Goal: Task Accomplishment & Management: Manage account settings

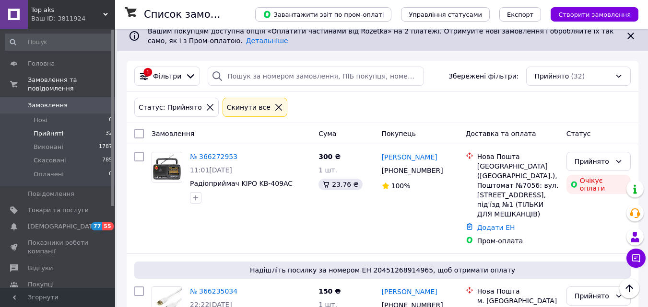
scroll to position [96, 0]
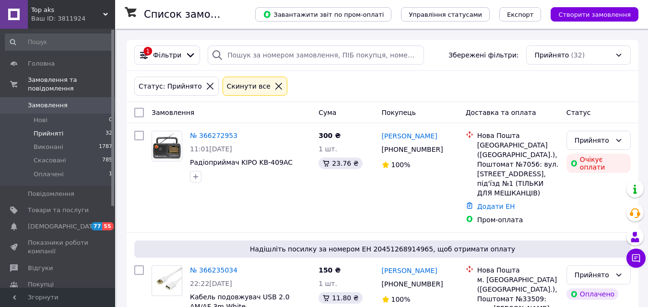
scroll to position [144, 0]
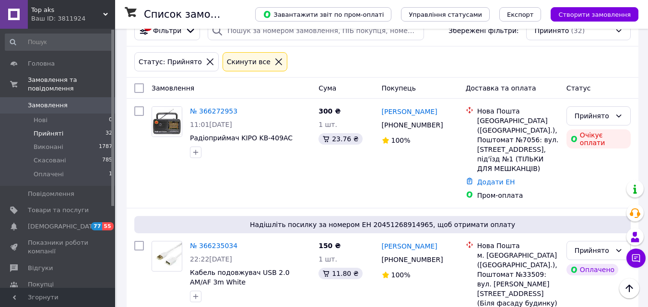
click at [38, 101] on span "Замовлення" at bounding box center [48, 105] width 40 height 9
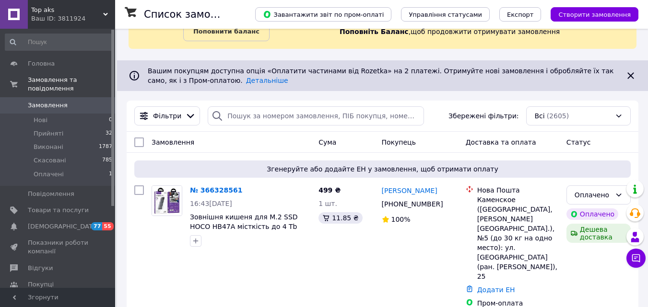
scroll to position [144, 0]
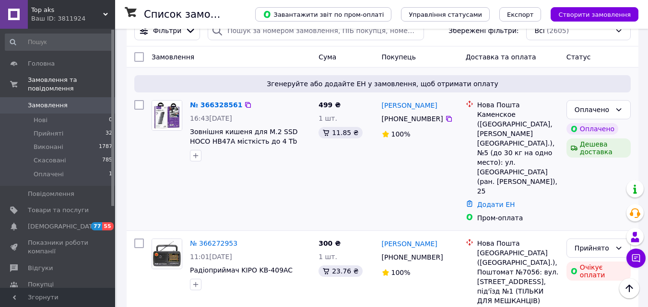
click at [158, 119] on img at bounding box center [167, 116] width 30 height 30
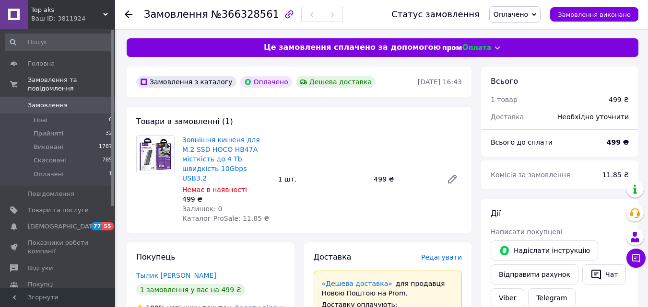
click at [156, 153] on img at bounding box center [155, 154] width 37 height 37
click at [204, 146] on link "Зовнішня кишеня для M.2 SSD HOCO HB47A місткість до 4 Tb швидкість 10Gbps USB3.2" at bounding box center [221, 159] width 78 height 46
click at [56, 101] on span "Замовлення" at bounding box center [48, 105] width 40 height 9
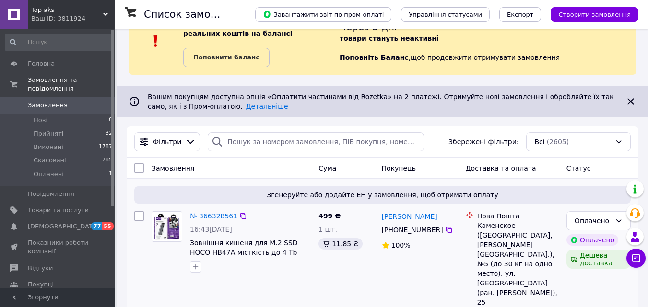
scroll to position [96, 0]
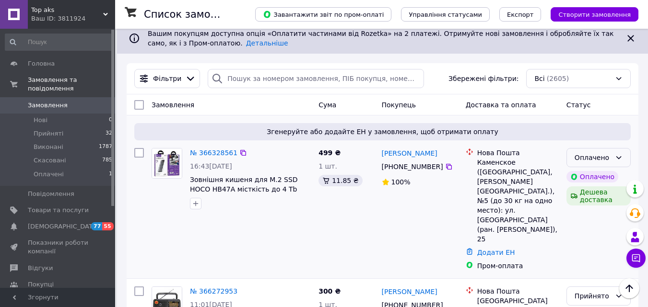
click at [614, 160] on div "Оплачено" at bounding box center [598, 157] width 64 height 19
click at [603, 180] on li "Прийнято" at bounding box center [598, 178] width 63 height 17
click at [213, 155] on link "№ 366328561" at bounding box center [213, 153] width 47 height 8
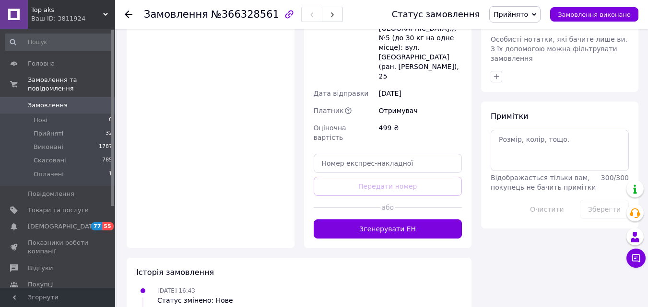
scroll to position [527, 0]
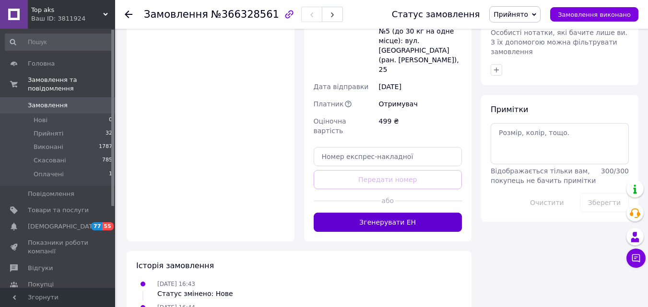
click at [372, 213] on button "Згенерувати ЕН" at bounding box center [388, 222] width 149 height 19
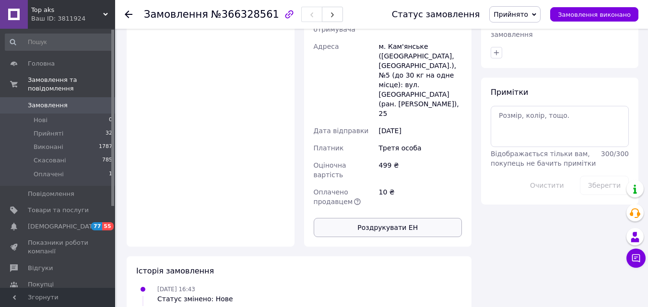
click at [375, 218] on button "Роздрукувати ЕН" at bounding box center [388, 227] width 149 height 19
click at [42, 101] on span "Замовлення" at bounding box center [48, 105] width 40 height 9
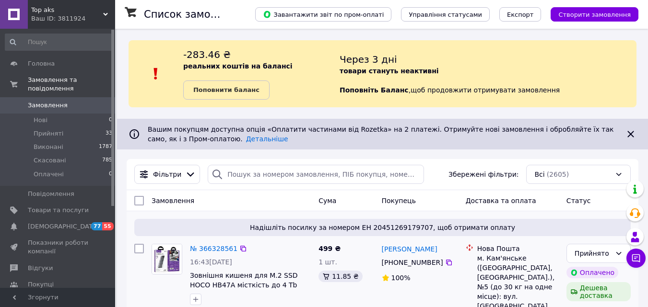
scroll to position [96, 0]
click at [41, 101] on span "Замовлення" at bounding box center [48, 105] width 40 height 9
